Goal: Check status

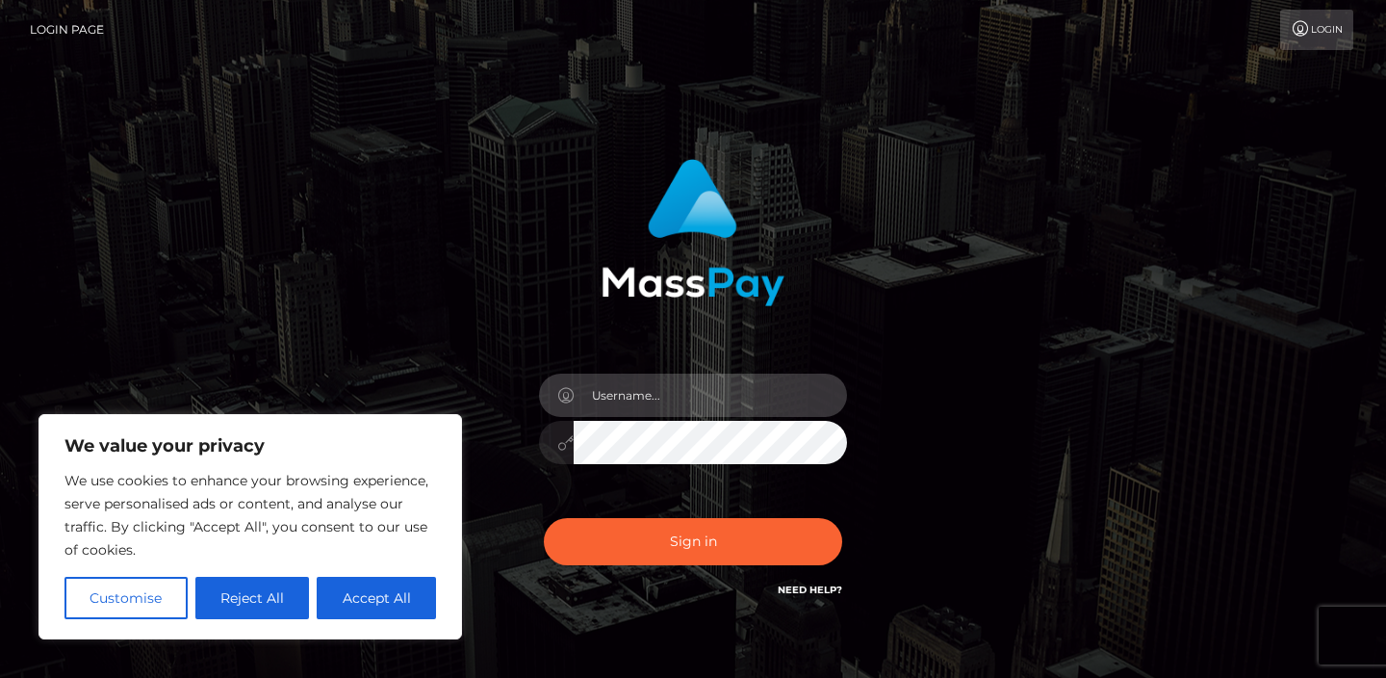
type input "jeremyfeist"
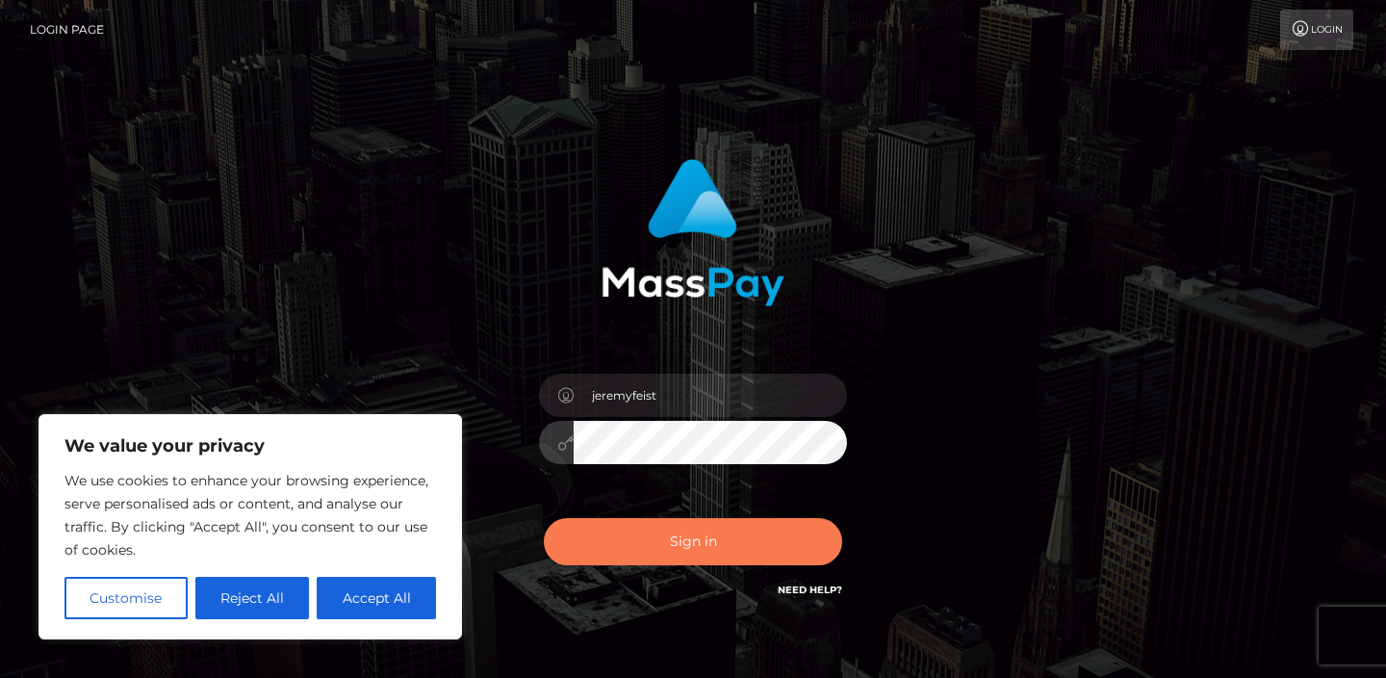
click at [680, 539] on button "Sign in" at bounding box center [693, 541] width 298 height 47
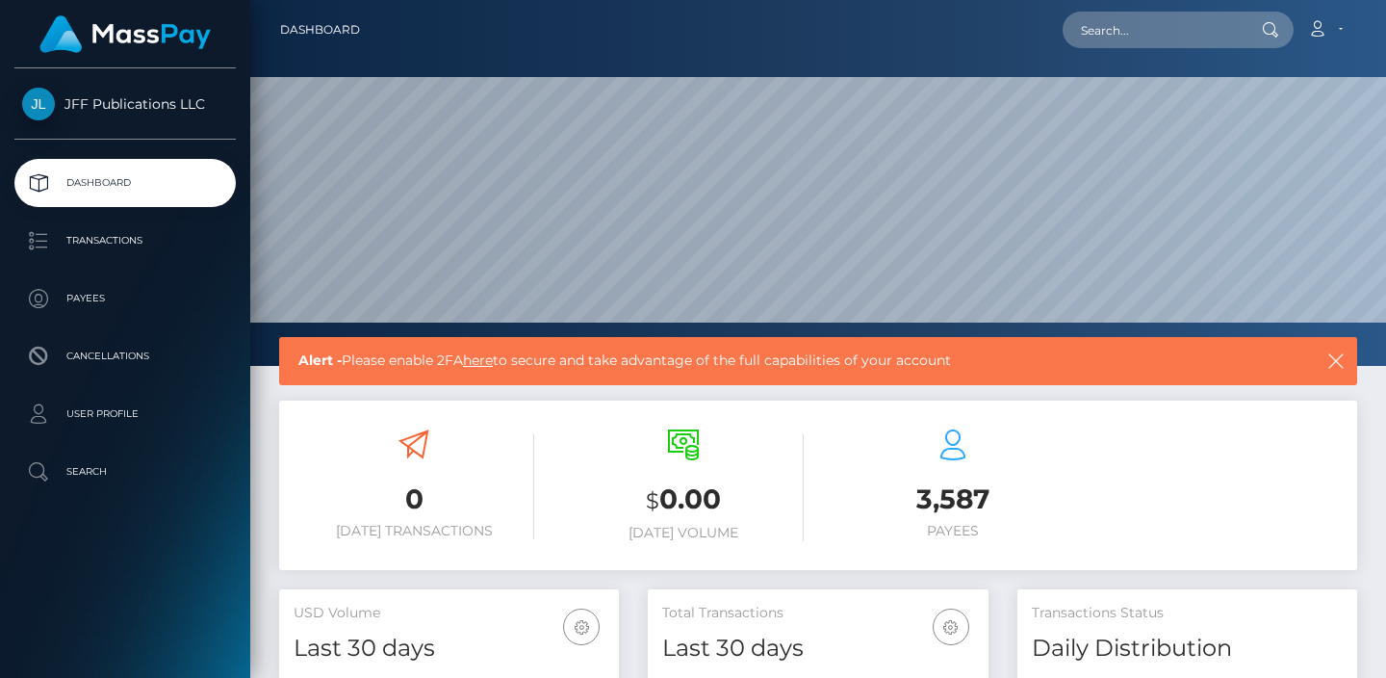
scroll to position [340, 341]
click at [117, 242] on p "Transactions" at bounding box center [125, 240] width 206 height 29
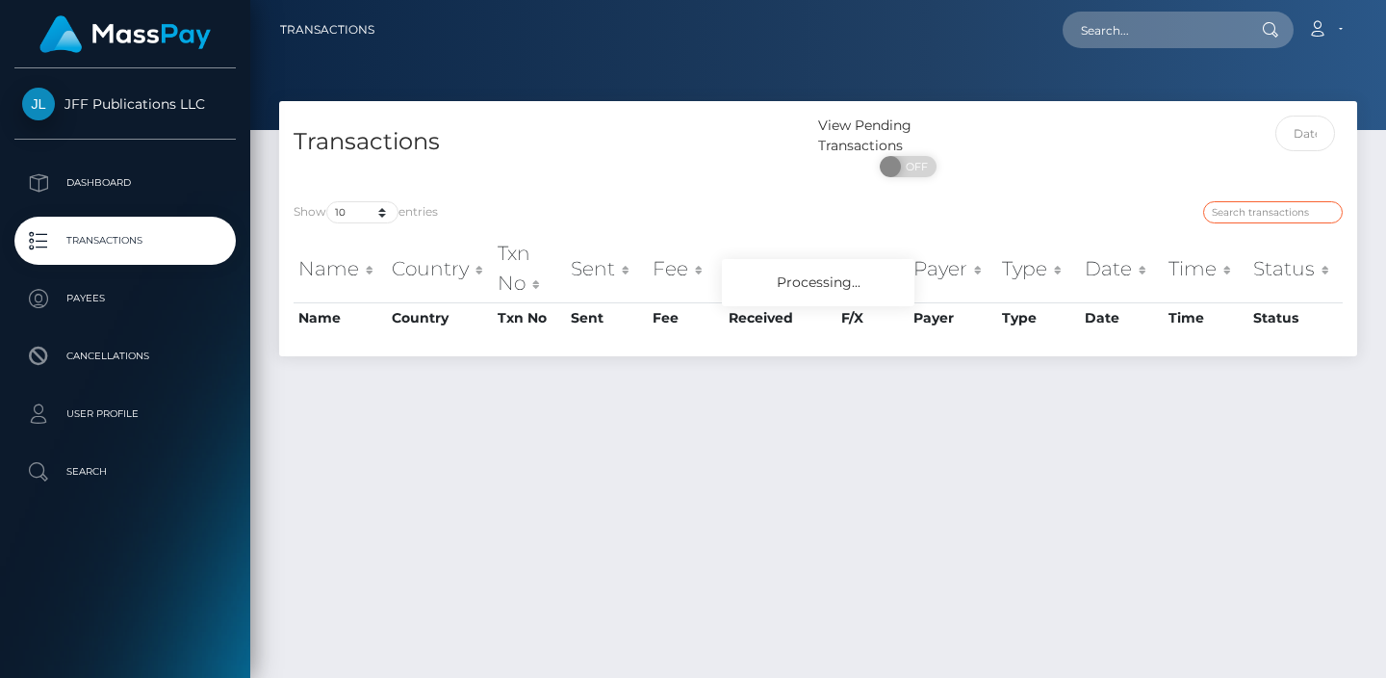
click at [1240, 223] on input "search" at bounding box center [1273, 212] width 140 height 22
paste input "1926122"
type input "1926122"
click at [1304, 144] on input "text" at bounding box center [1305, 134] width 61 height 36
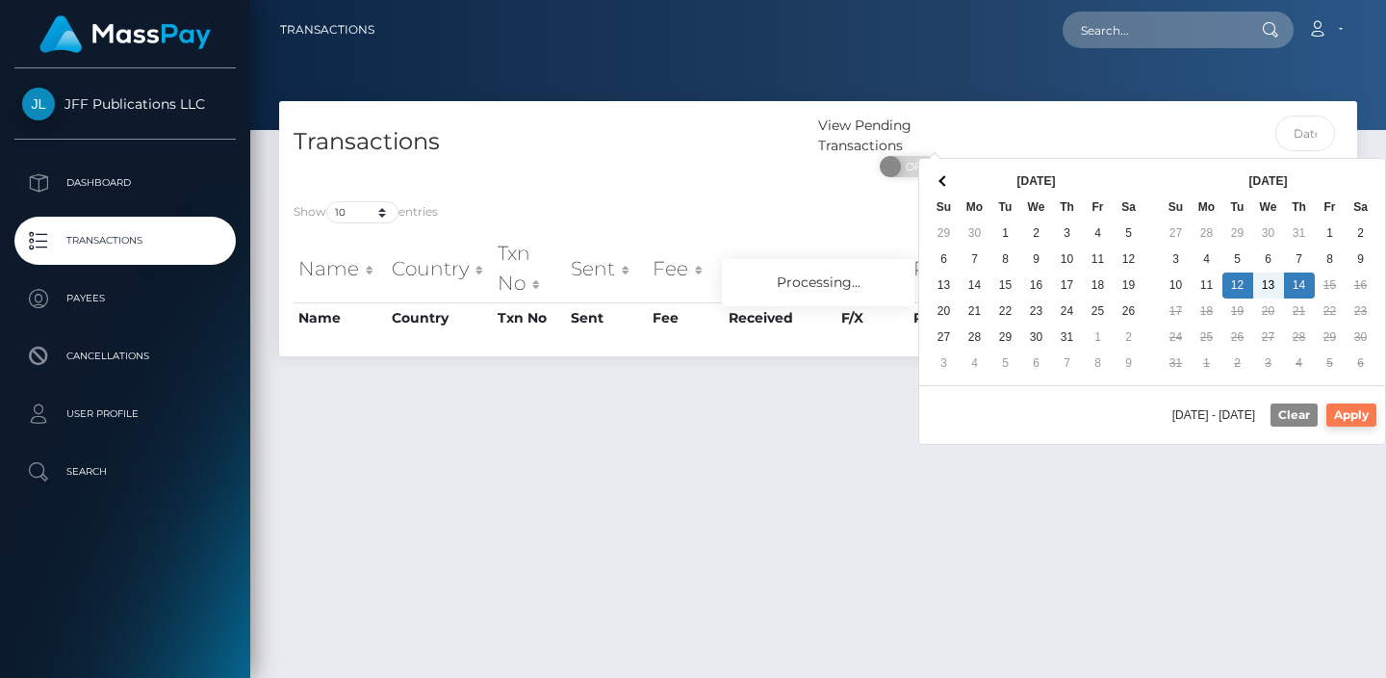
click at [1339, 417] on button "Apply" at bounding box center [1351, 414] width 50 height 23
type input "08/12/2025 - 08/14/2025"
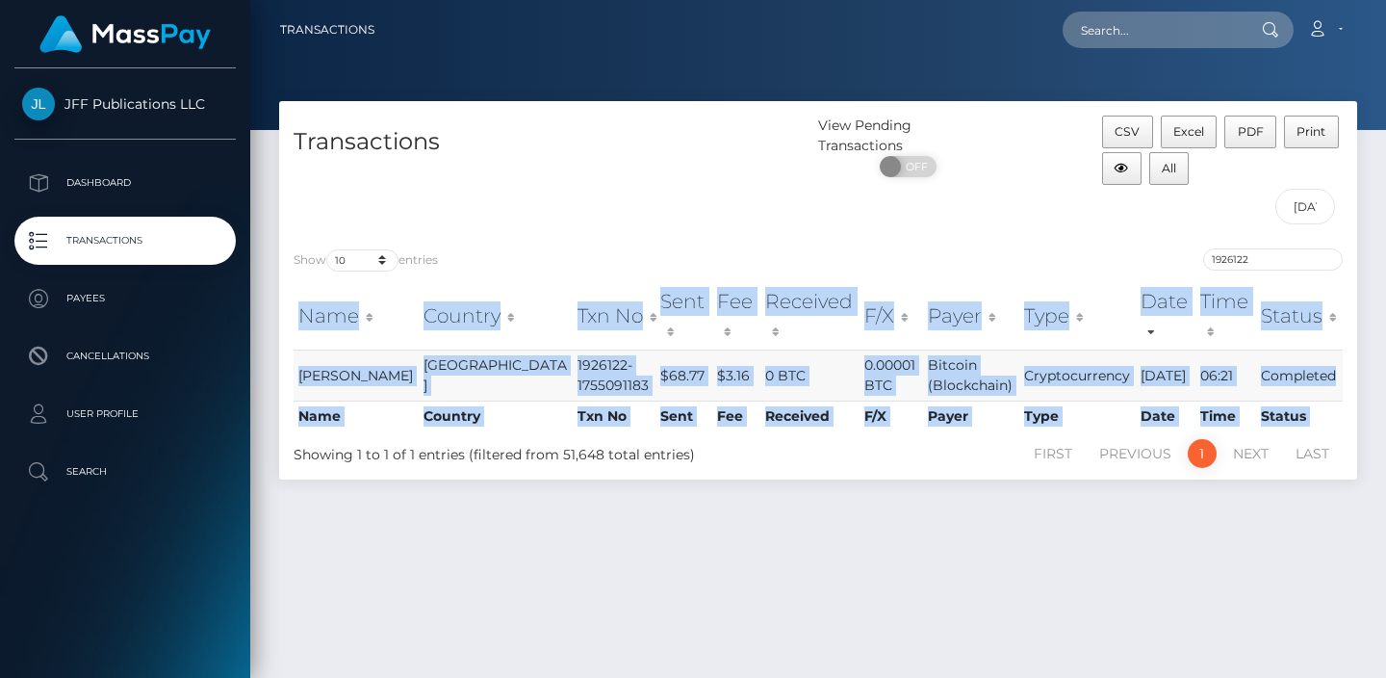
drag, startPoint x: 288, startPoint y: 302, endPoint x: 1331, endPoint y: 351, distance: 1044.6
click at [1331, 351] on div "Name Country Txn No Sent Fee Received F/X Payer Type Date Time Status Name Coun…" at bounding box center [818, 357] width 1078 height 162
copy table "Name Country Txn No Sent Fee Received F/X Payer Type Date Time Status Name Coun…"
